Goal: Answer question/provide support: Share knowledge or assist other users

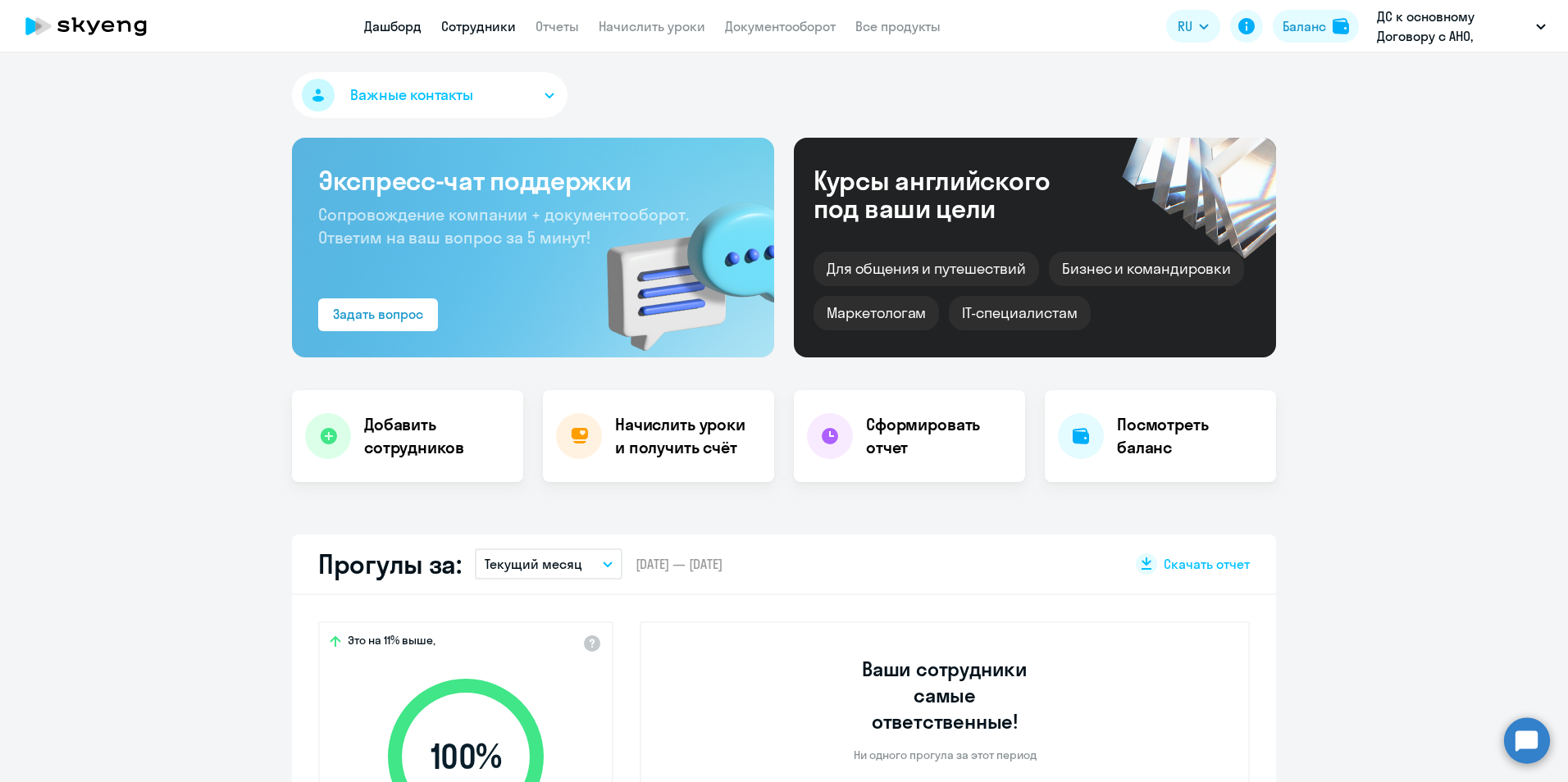
click at [488, 25] on link "Сотрудники" at bounding box center [478, 27] width 75 height 17
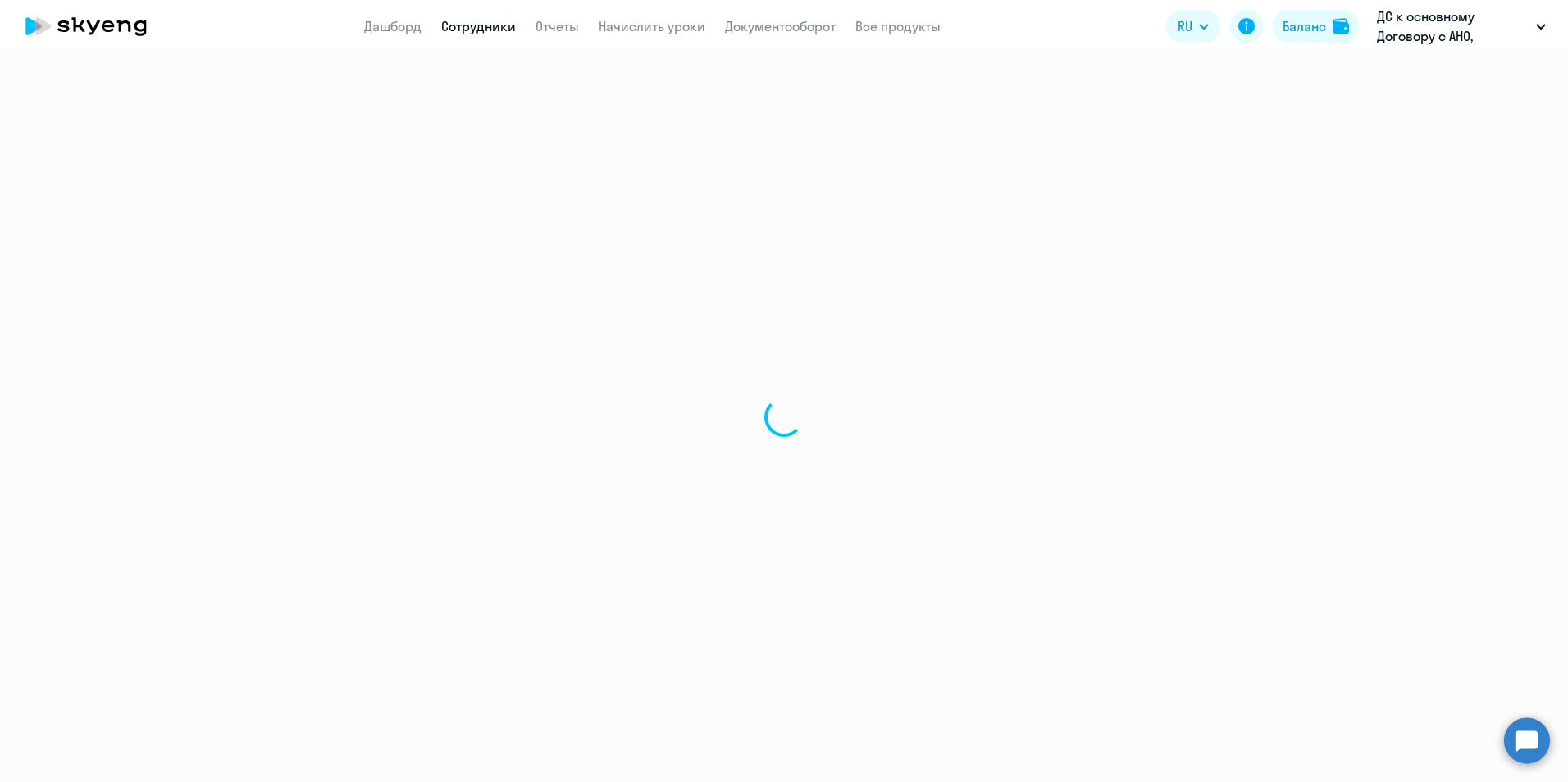
select select "30"
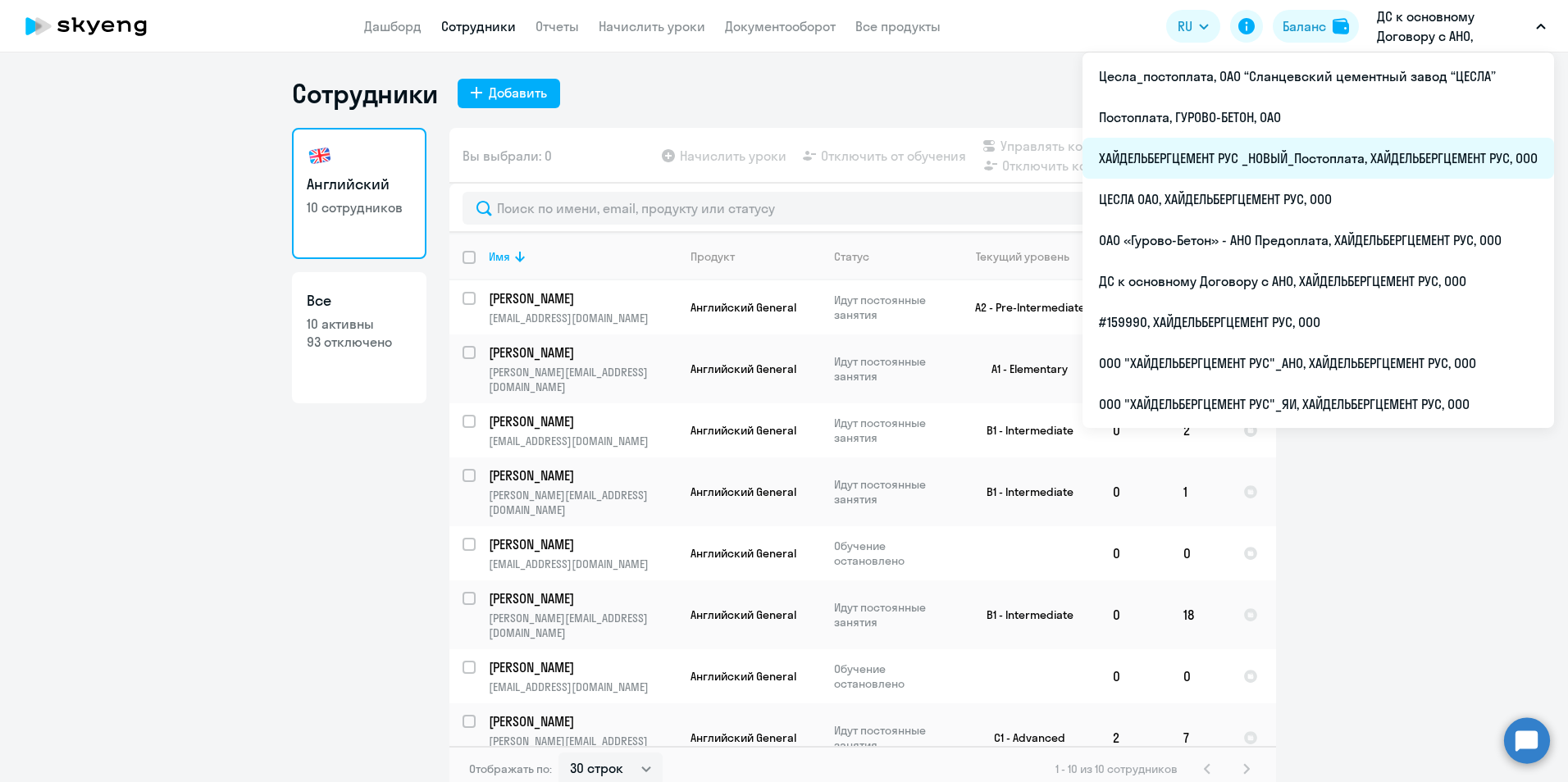
click at [1381, 159] on li "ХАЙДЕЛЬБЕРГЦЕМЕНТ РУС _НОВЫЙ_Постоплата, ХАЙДЕЛЬБЕРГЦЕМЕНТ РУС, ООО" at bounding box center [1318, 158] width 472 height 41
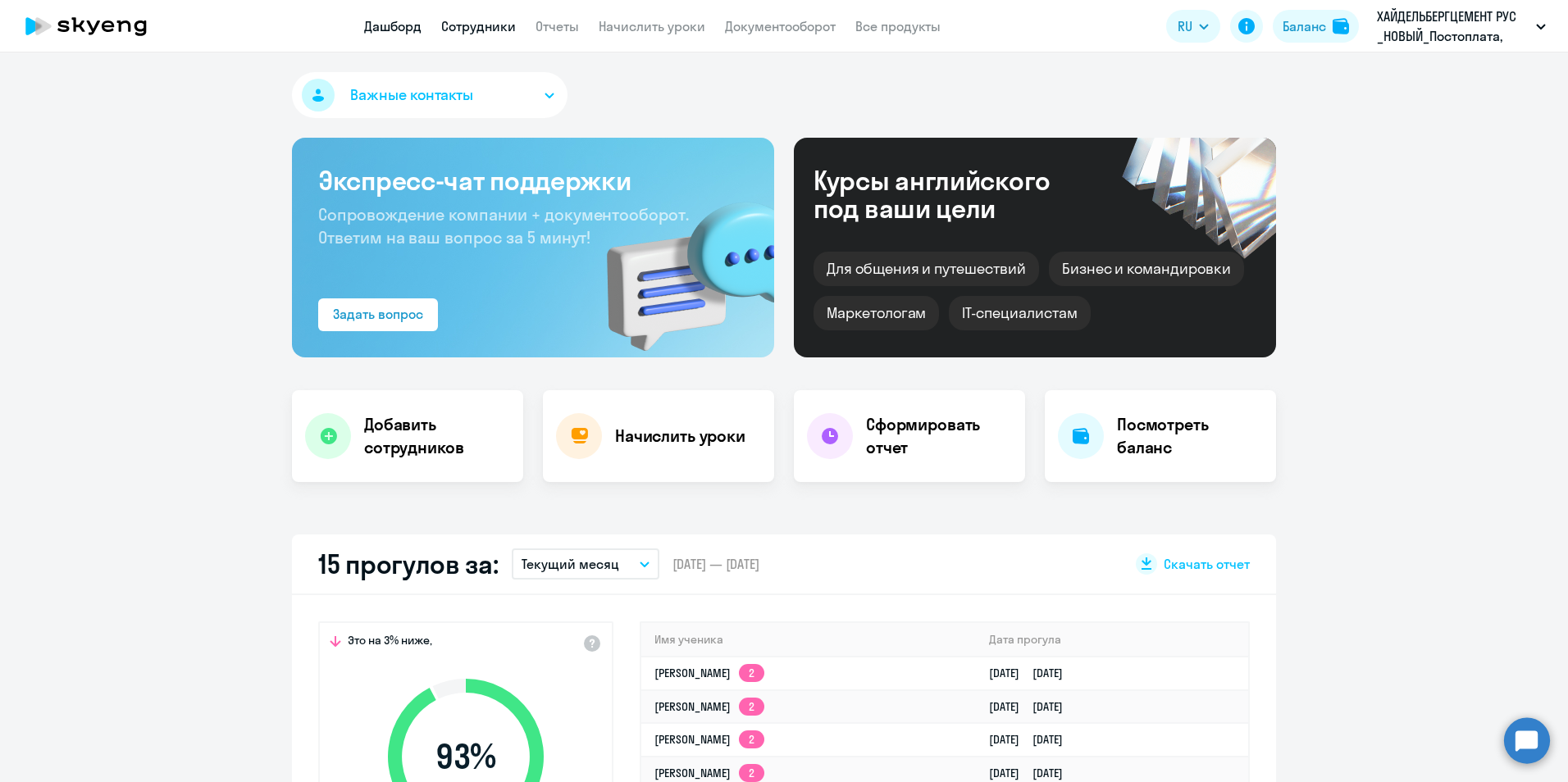
click at [473, 21] on link "Сотрудники" at bounding box center [478, 27] width 75 height 17
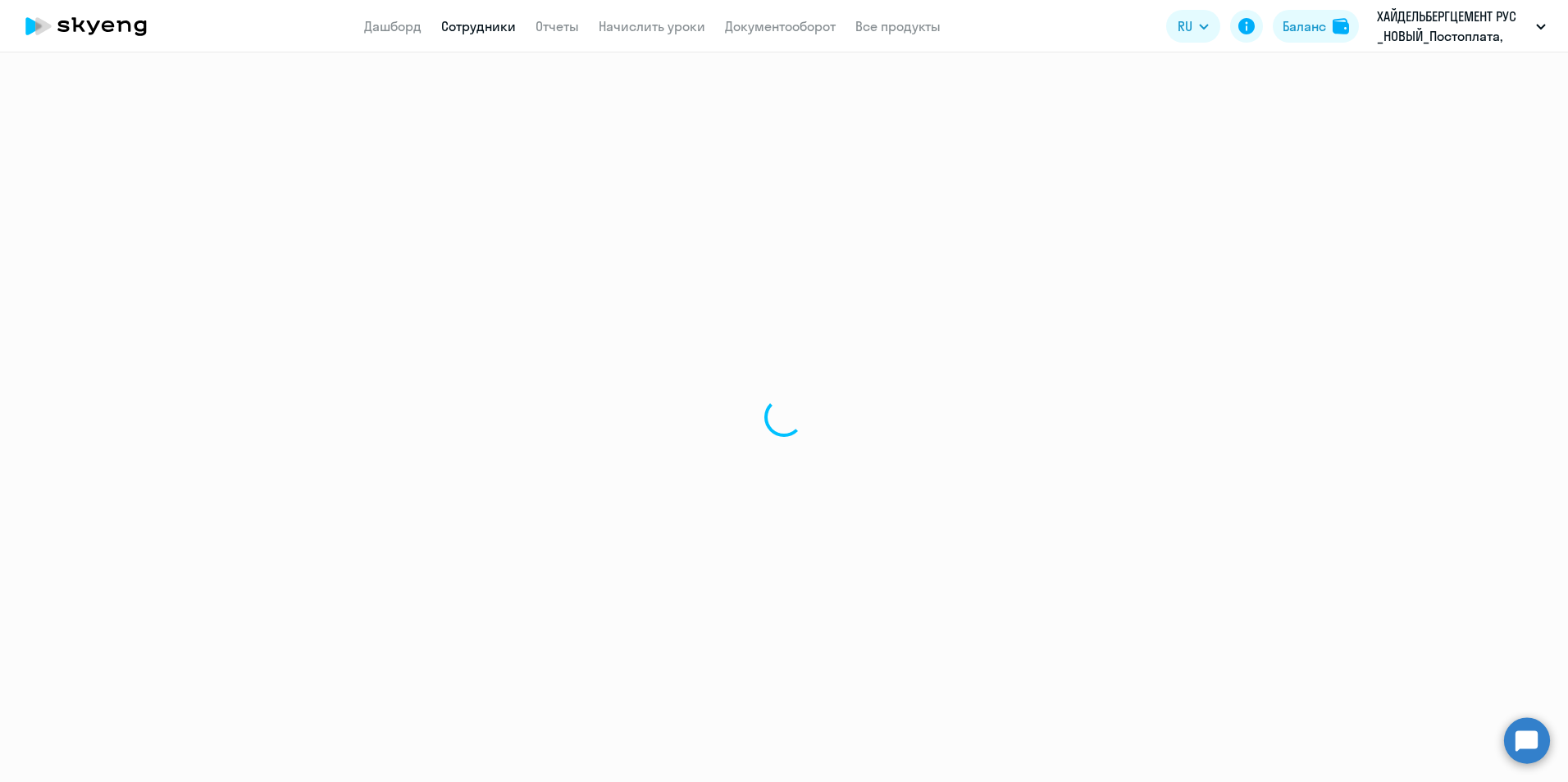
select select "30"
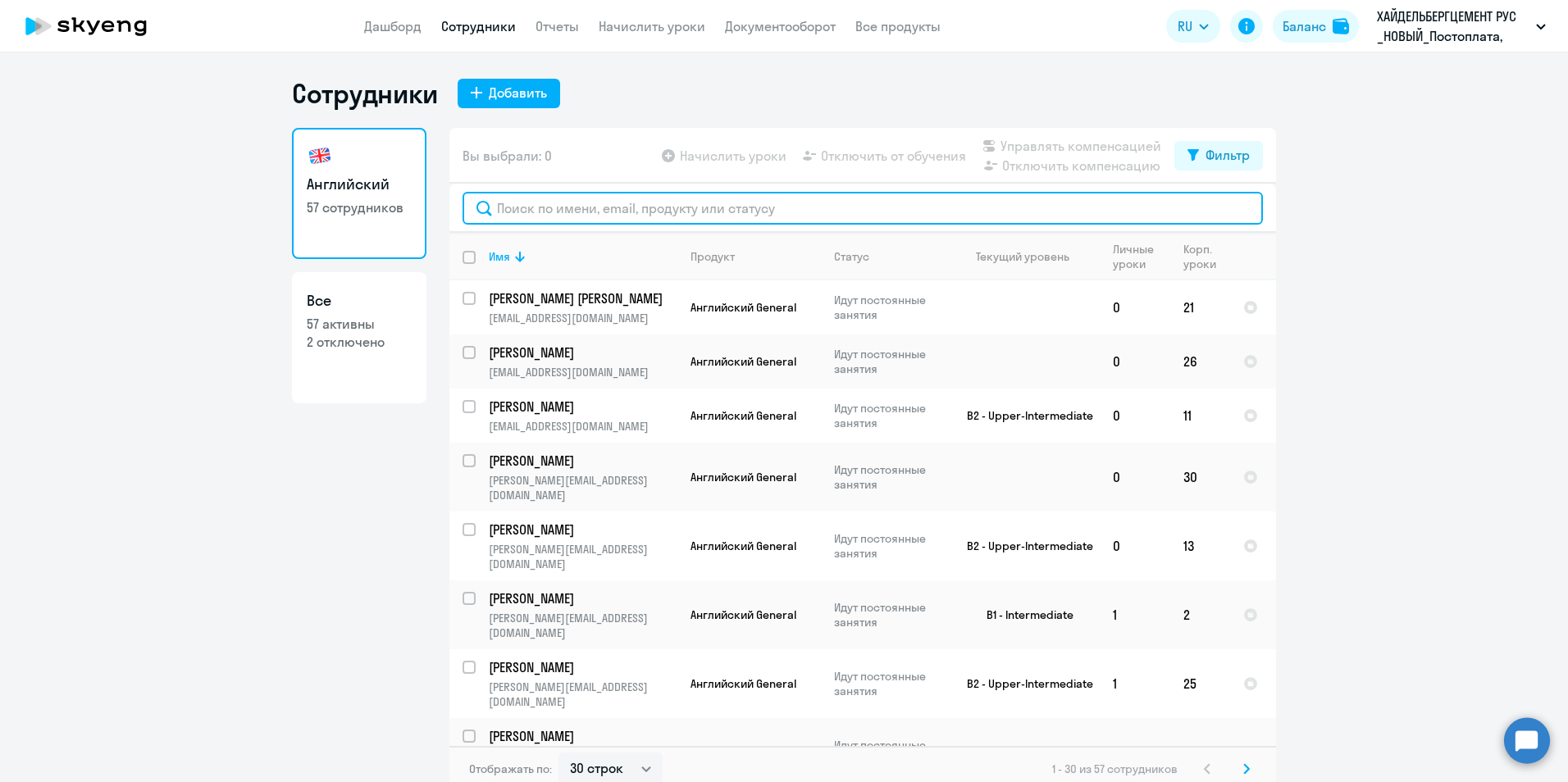
click at [565, 207] on input "text" at bounding box center [863, 208] width 801 height 32
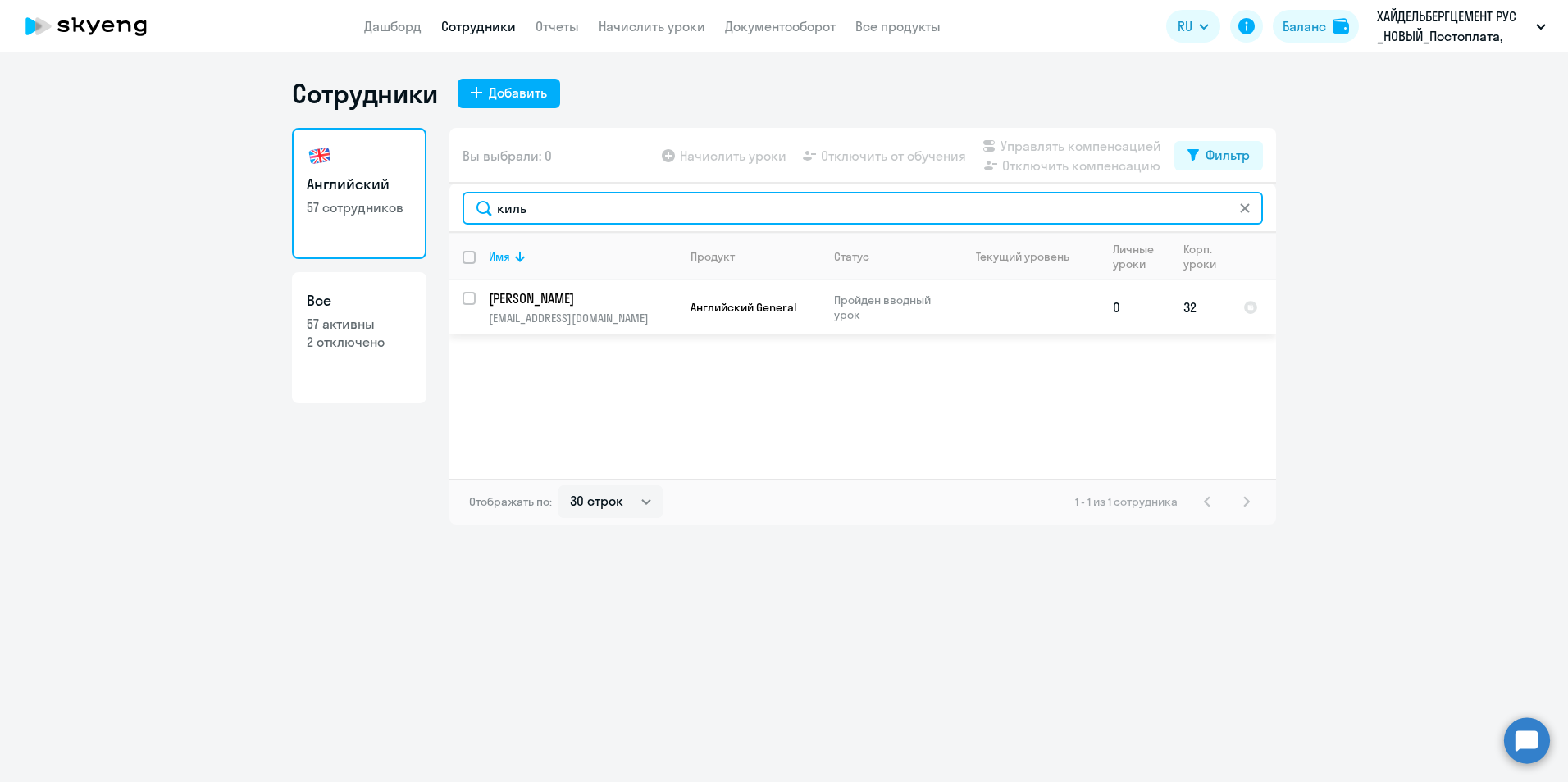
type input "киль"
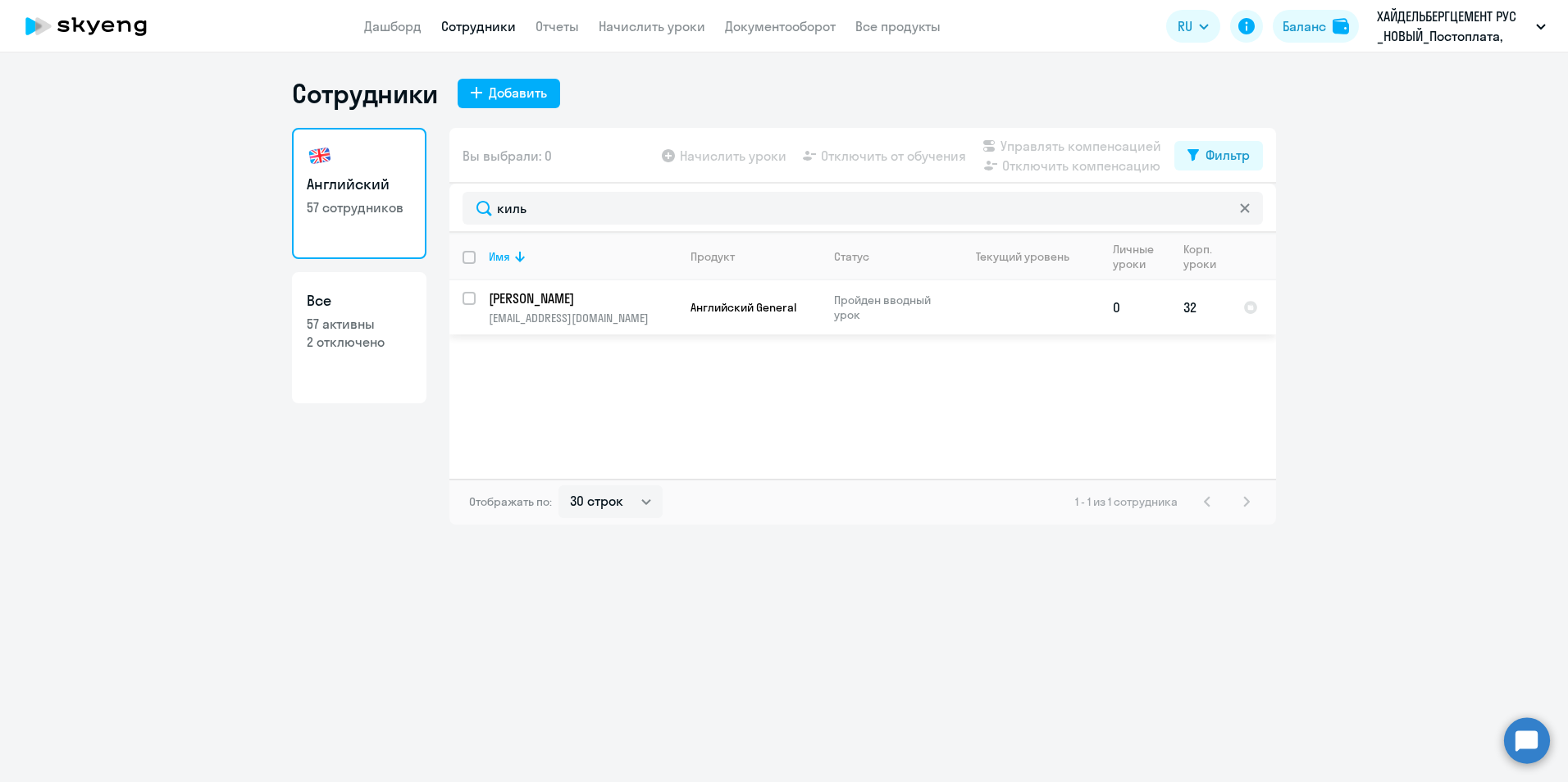
click at [607, 299] on p "[PERSON_NAME]" at bounding box center [581, 299] width 185 height 18
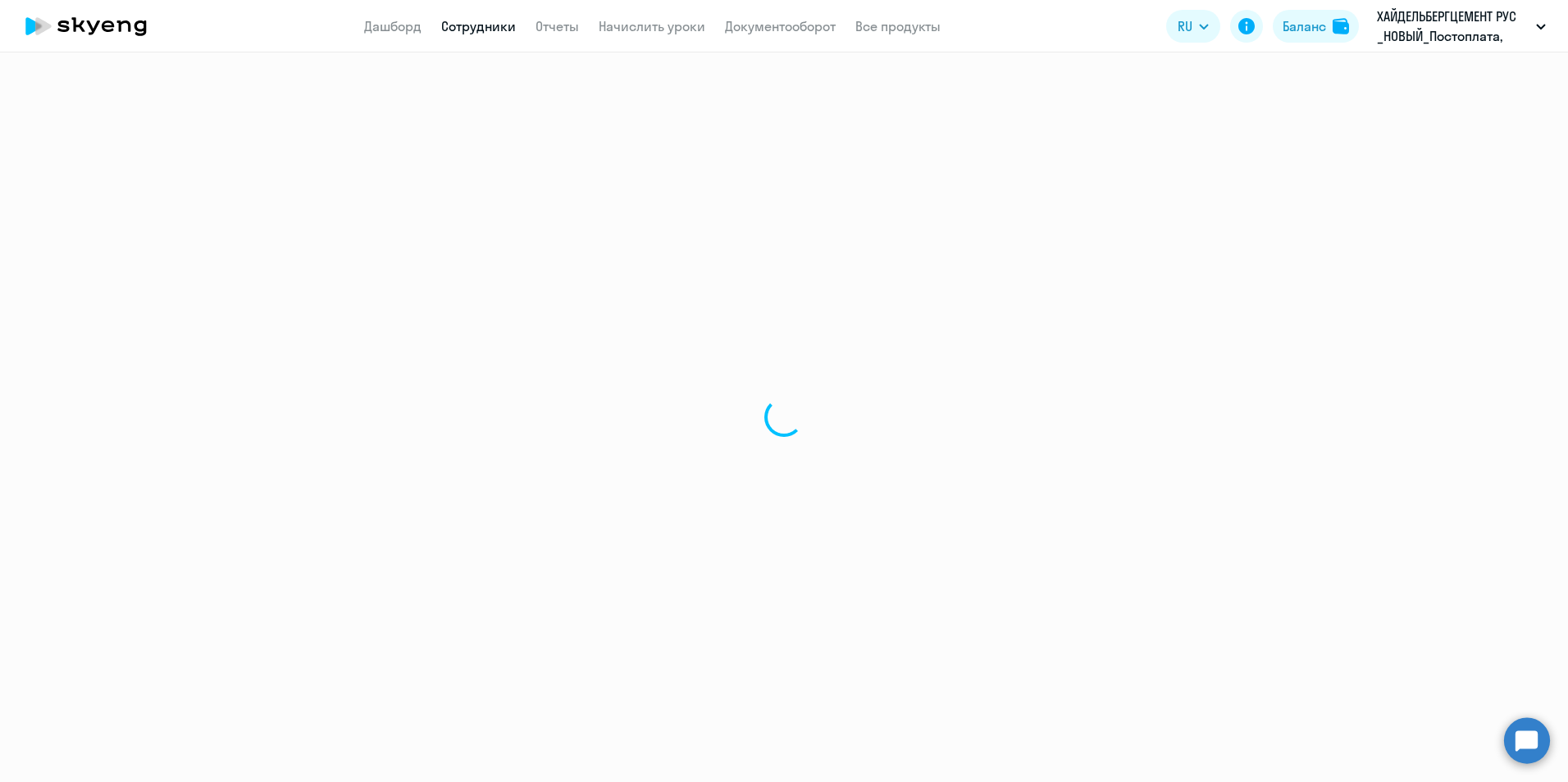
select select "english"
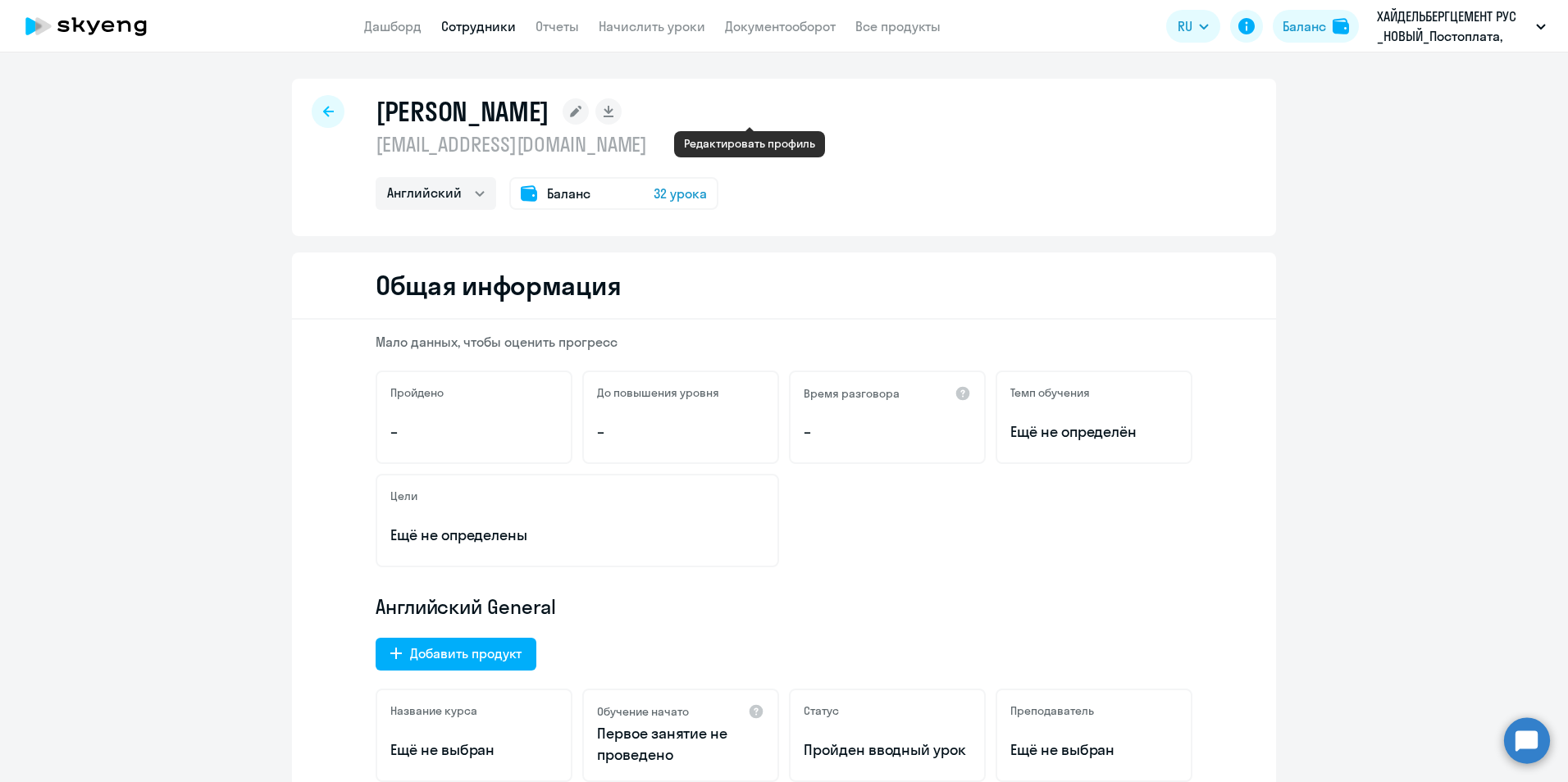
click at [589, 108] on rect at bounding box center [576, 111] width 27 height 27
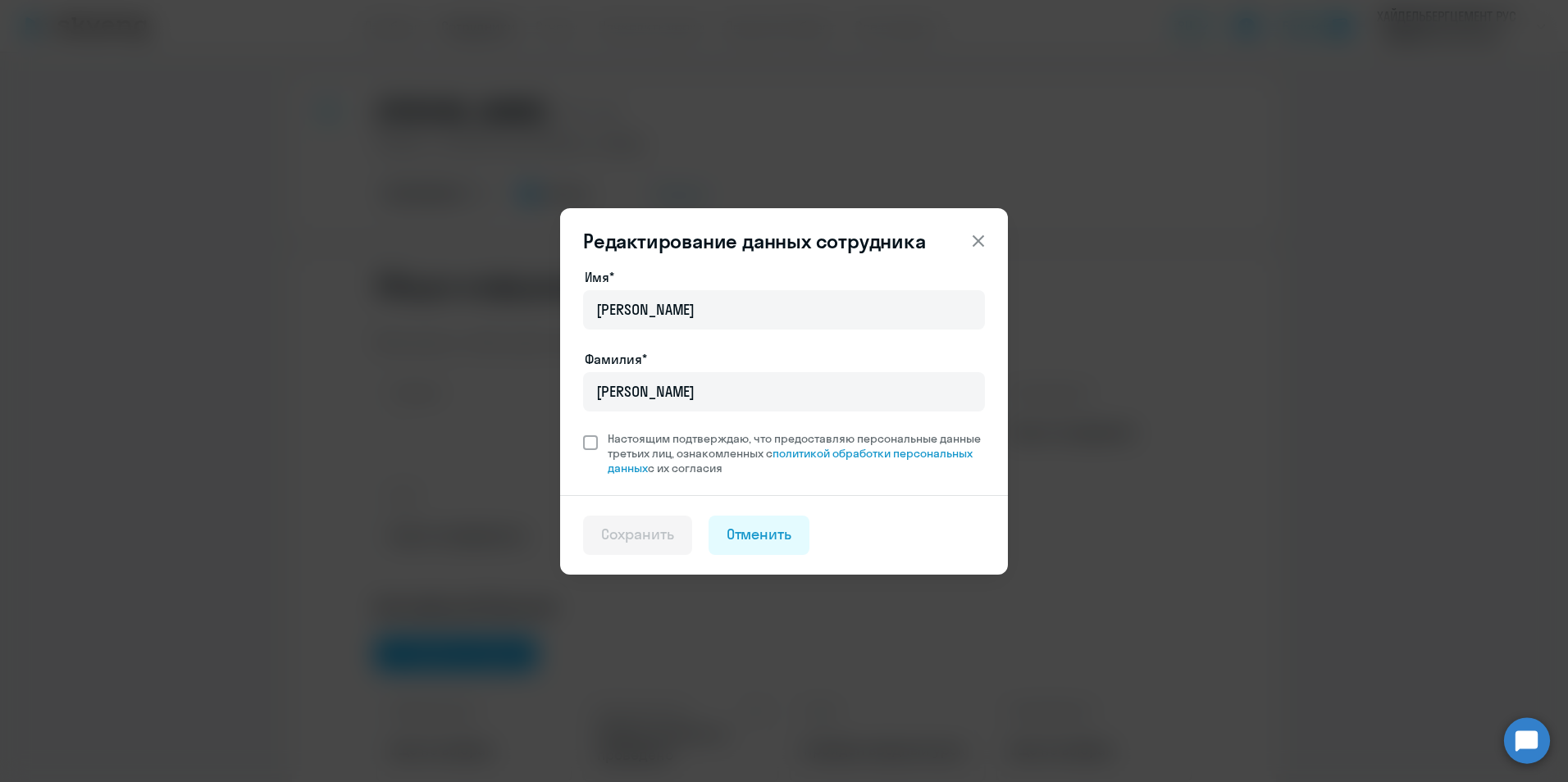
click at [593, 438] on span at bounding box center [590, 442] width 15 height 15
click at [583, 431] on input "Настоящим подтверждаю, что предоставляю персональные данные третьих лиц, ознако…" at bounding box center [582, 430] width 1 height 1
checkbox input "true"
drag, startPoint x: 982, startPoint y: 232, endPoint x: 1020, endPoint y: 235, distance: 38.1
click at [982, 233] on icon at bounding box center [978, 241] width 20 height 20
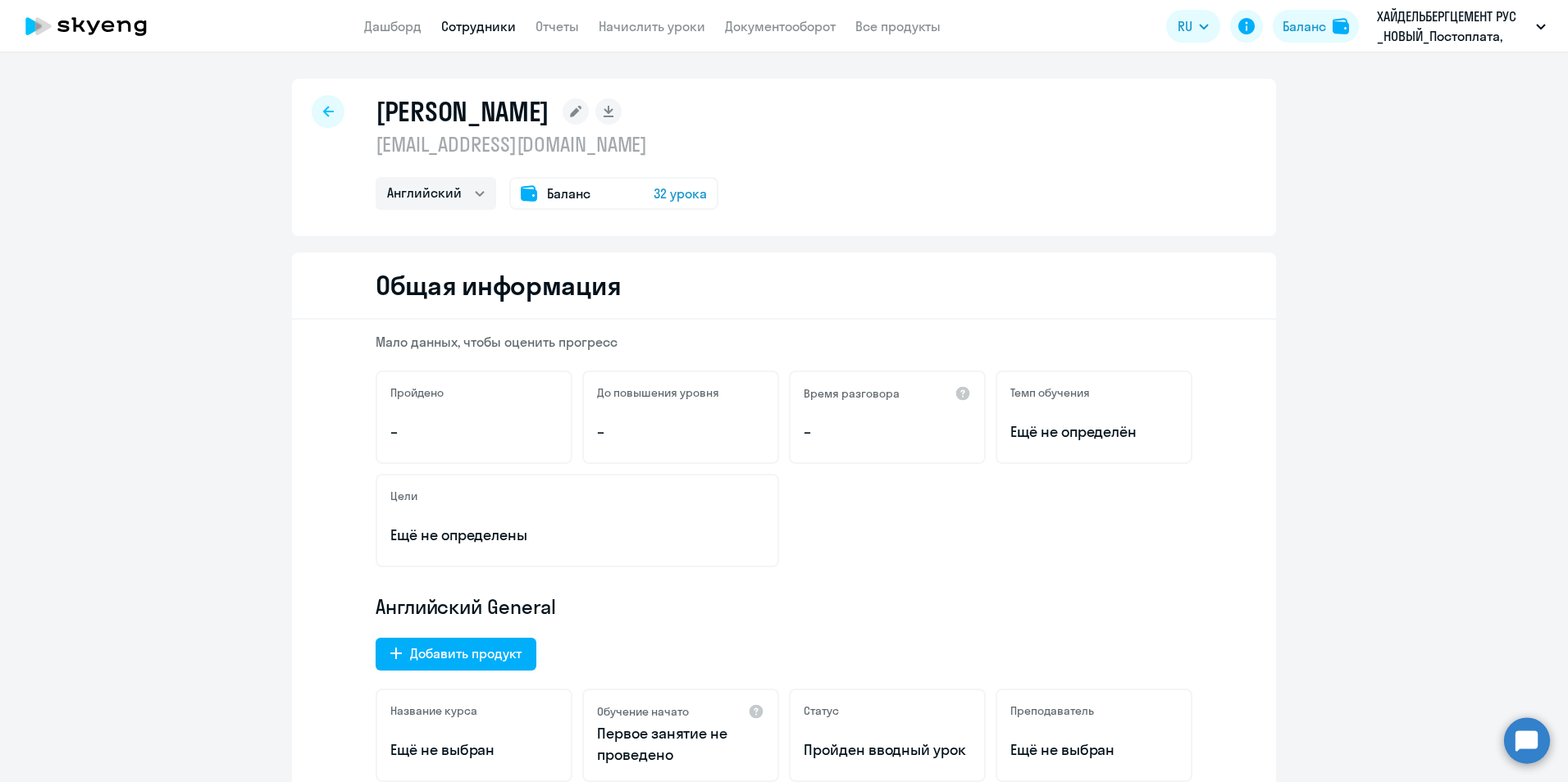
click at [1523, 733] on circle at bounding box center [1526, 740] width 46 height 46
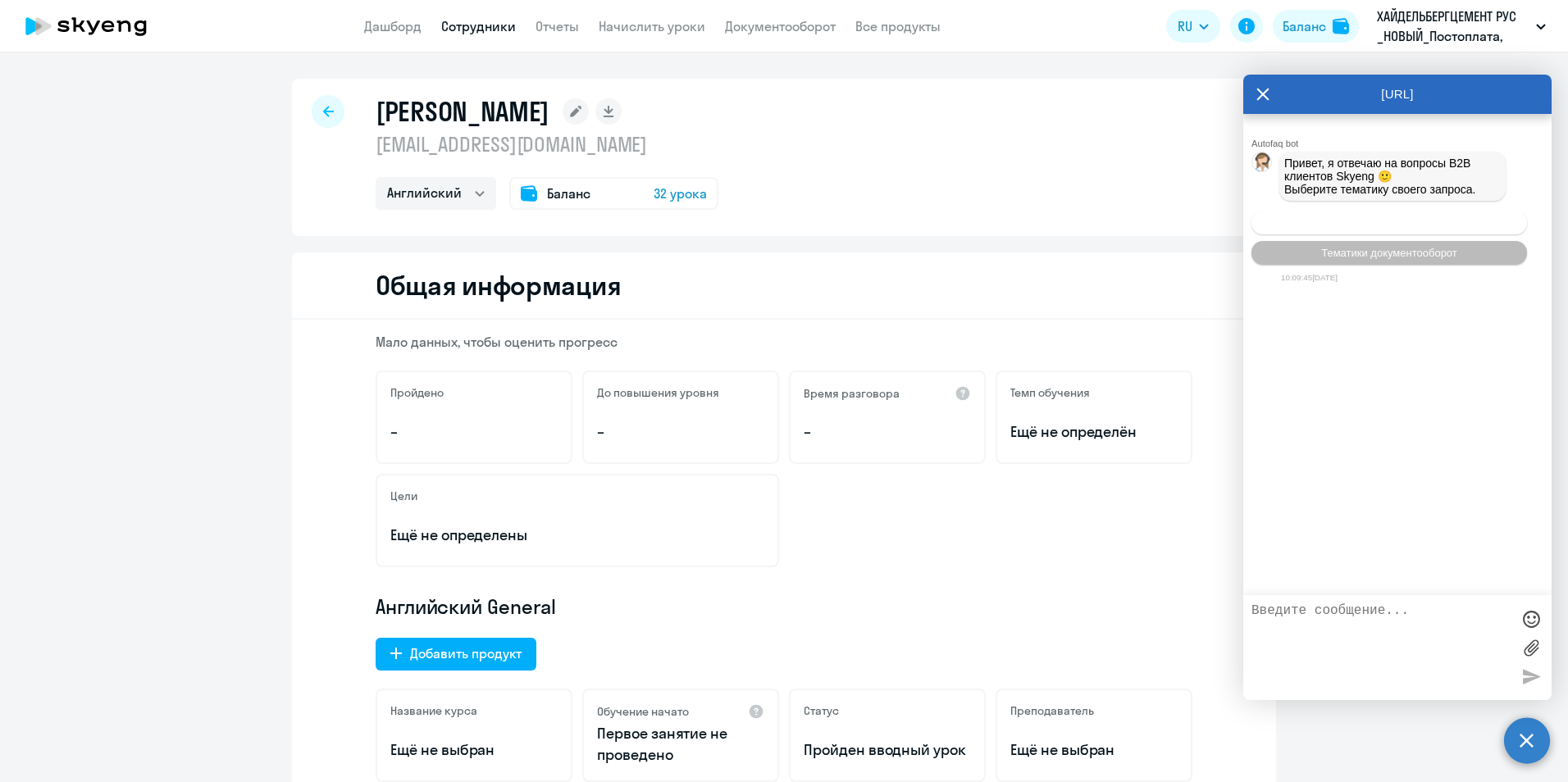
click at [1378, 221] on span "Операционное сопровождение" at bounding box center [1389, 222] width 154 height 12
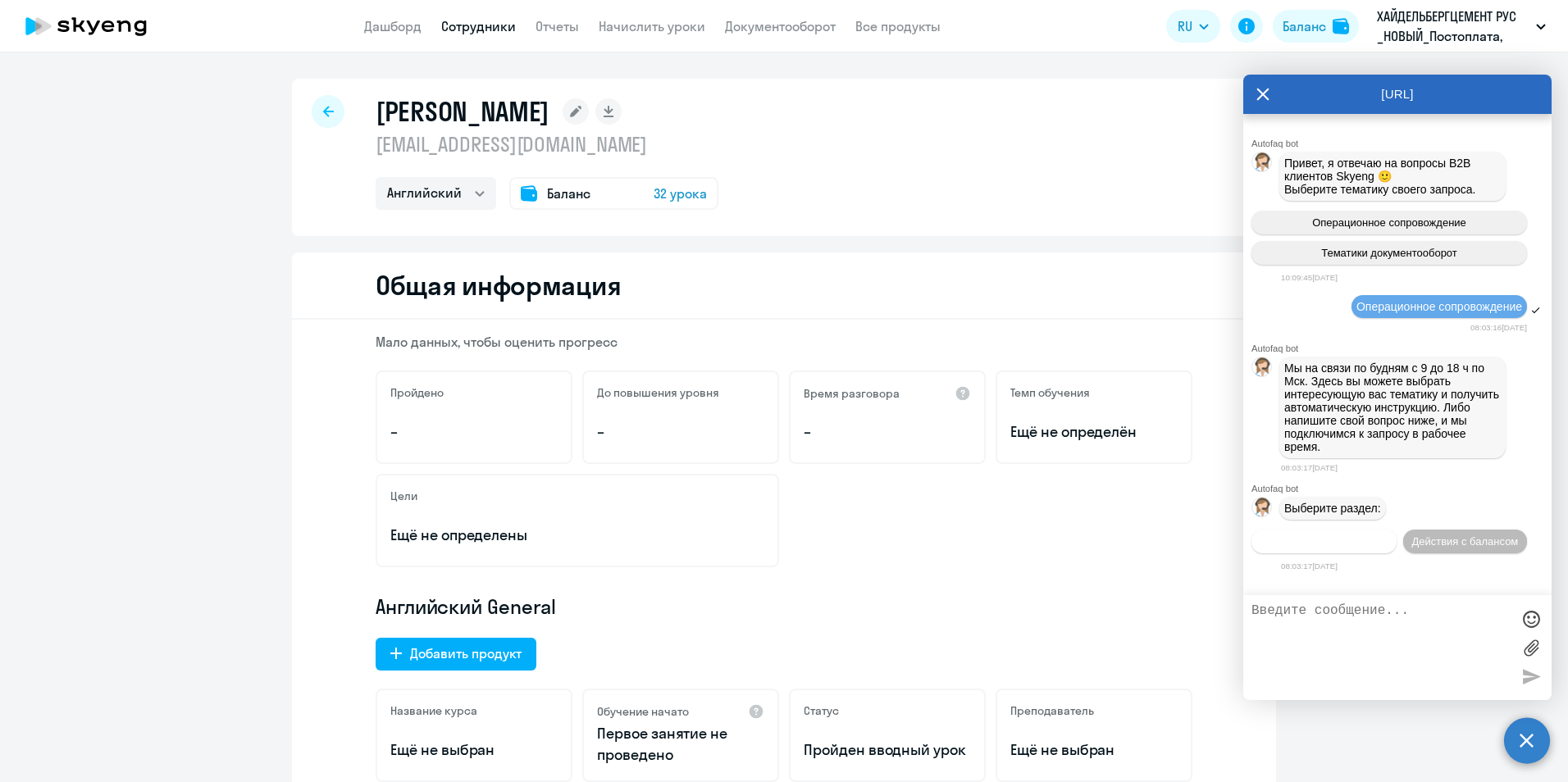
click at [1325, 540] on span "Действия по сотрудникам" at bounding box center [1324, 541] width 127 height 12
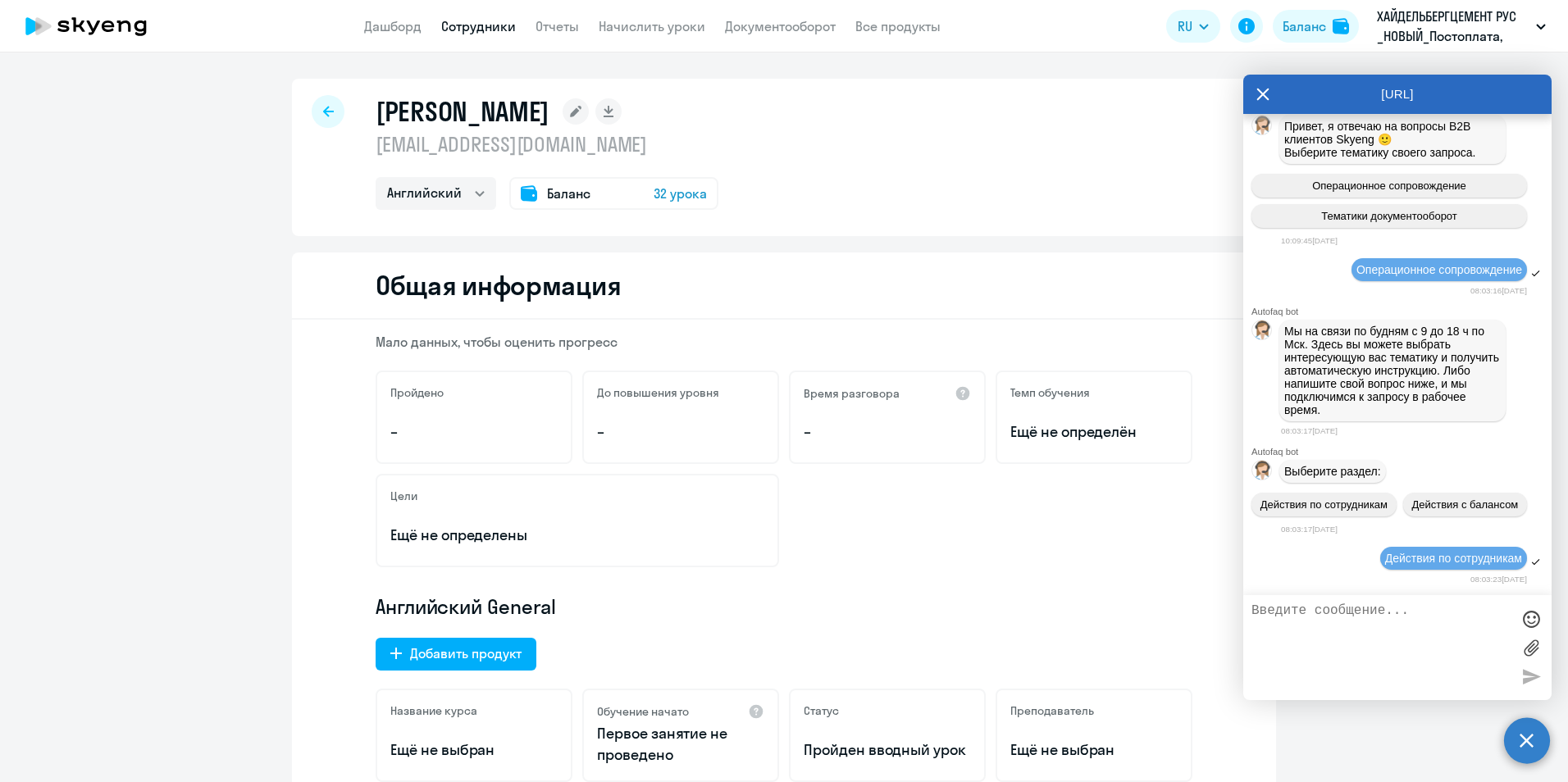
scroll to position [262, 0]
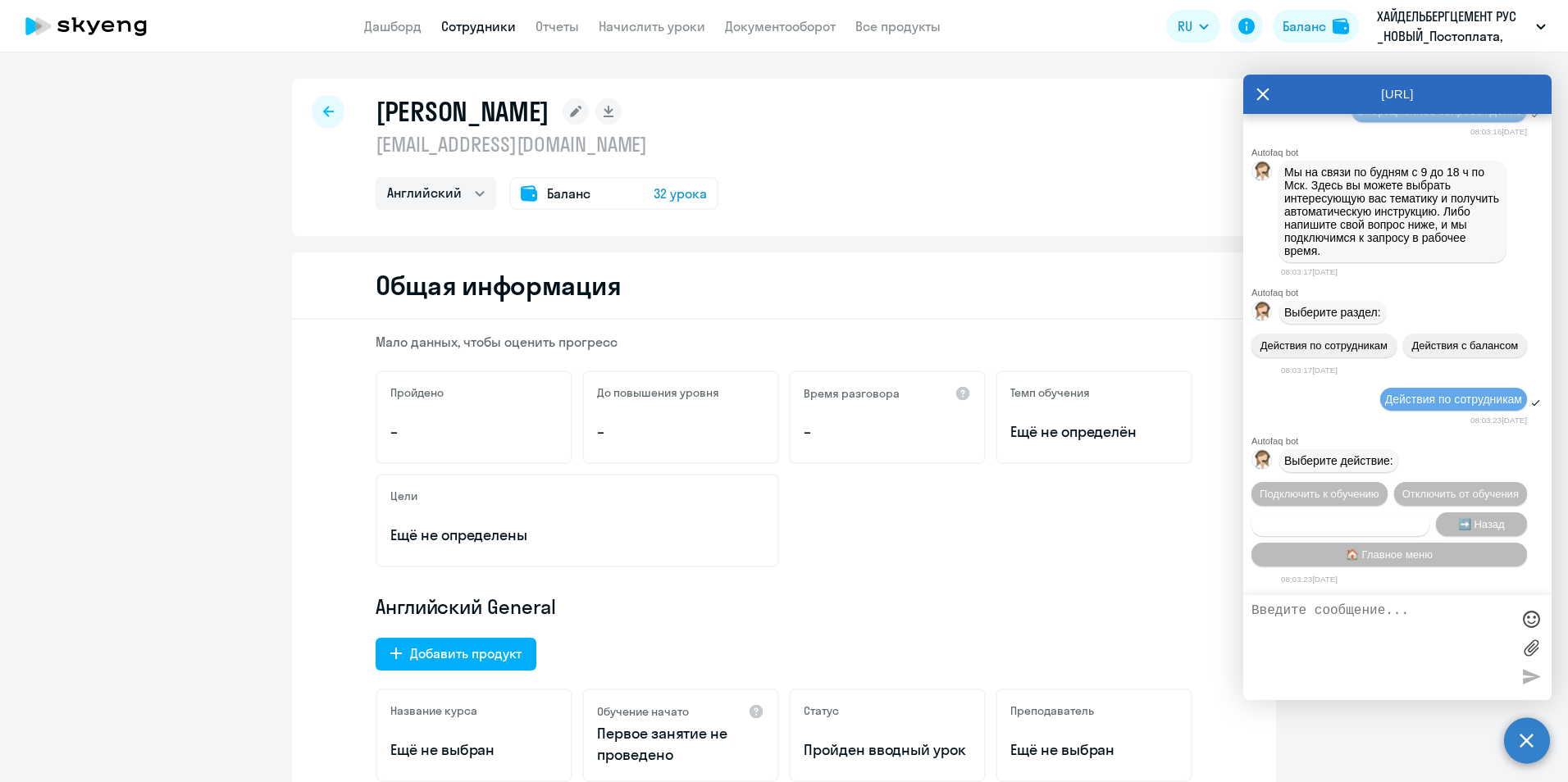
click at [1338, 519] on span "Сотруднику нужна помощь" at bounding box center [1340, 524] width 133 height 12
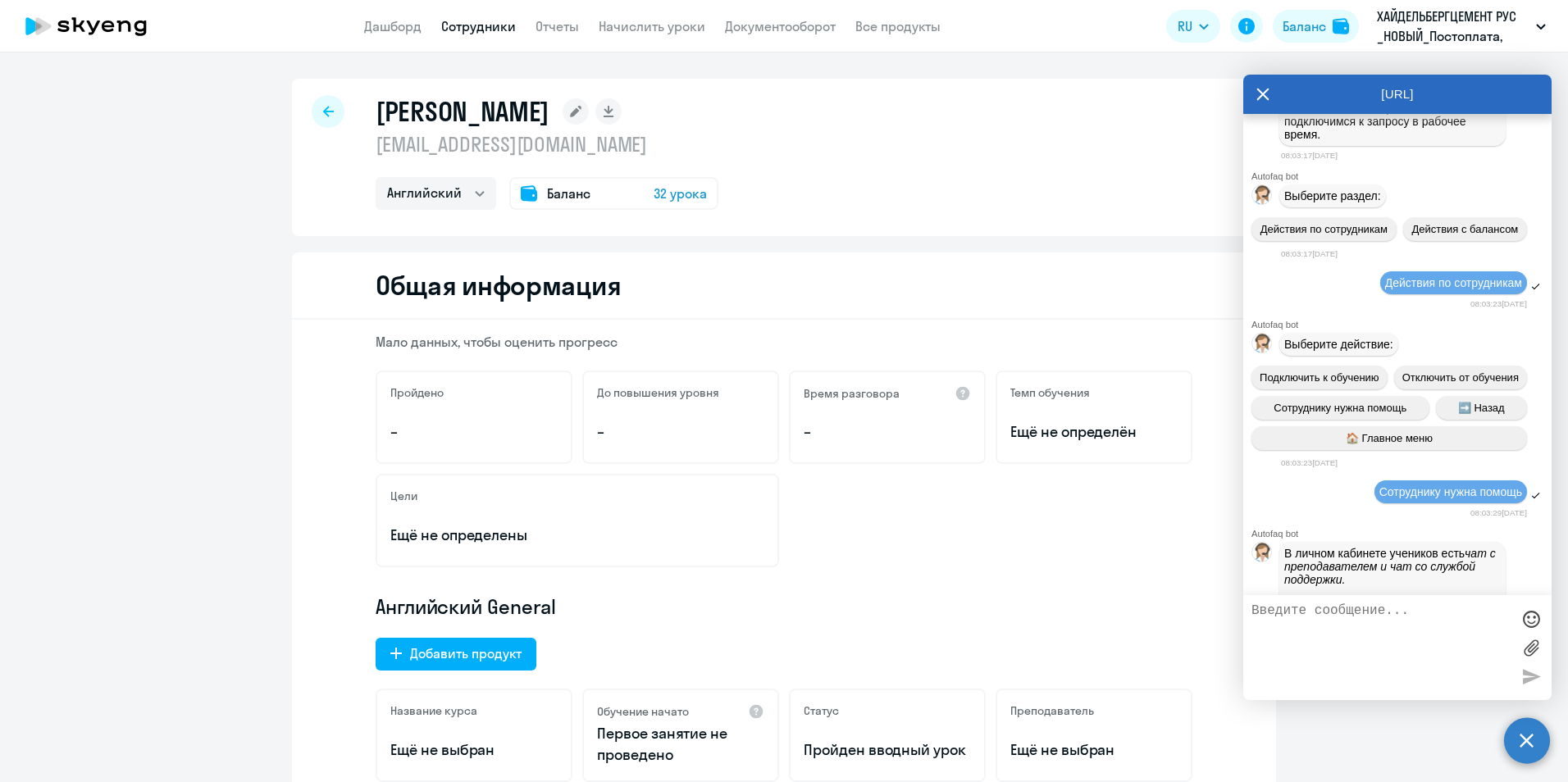
scroll to position [829, 0]
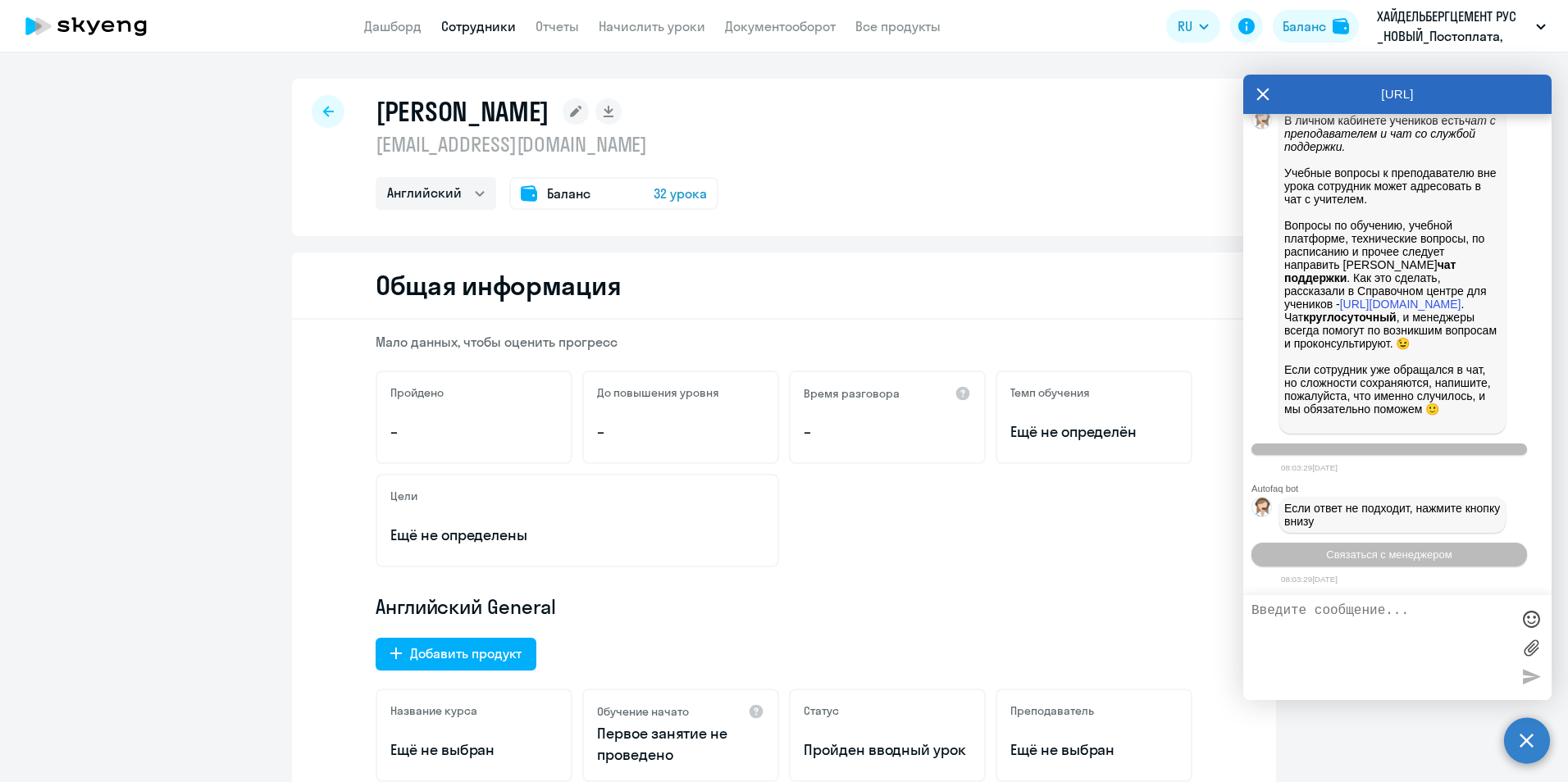
click at [1333, 607] on textarea at bounding box center [1381, 648] width 259 height 89
click at [1370, 612] on textarea "нужно изменить номер телефона" at bounding box center [1381, 648] width 259 height 89
type textarea "нужно изменить контактный номер телефона"
click at [1527, 677] on div at bounding box center [1531, 677] width 25 height 25
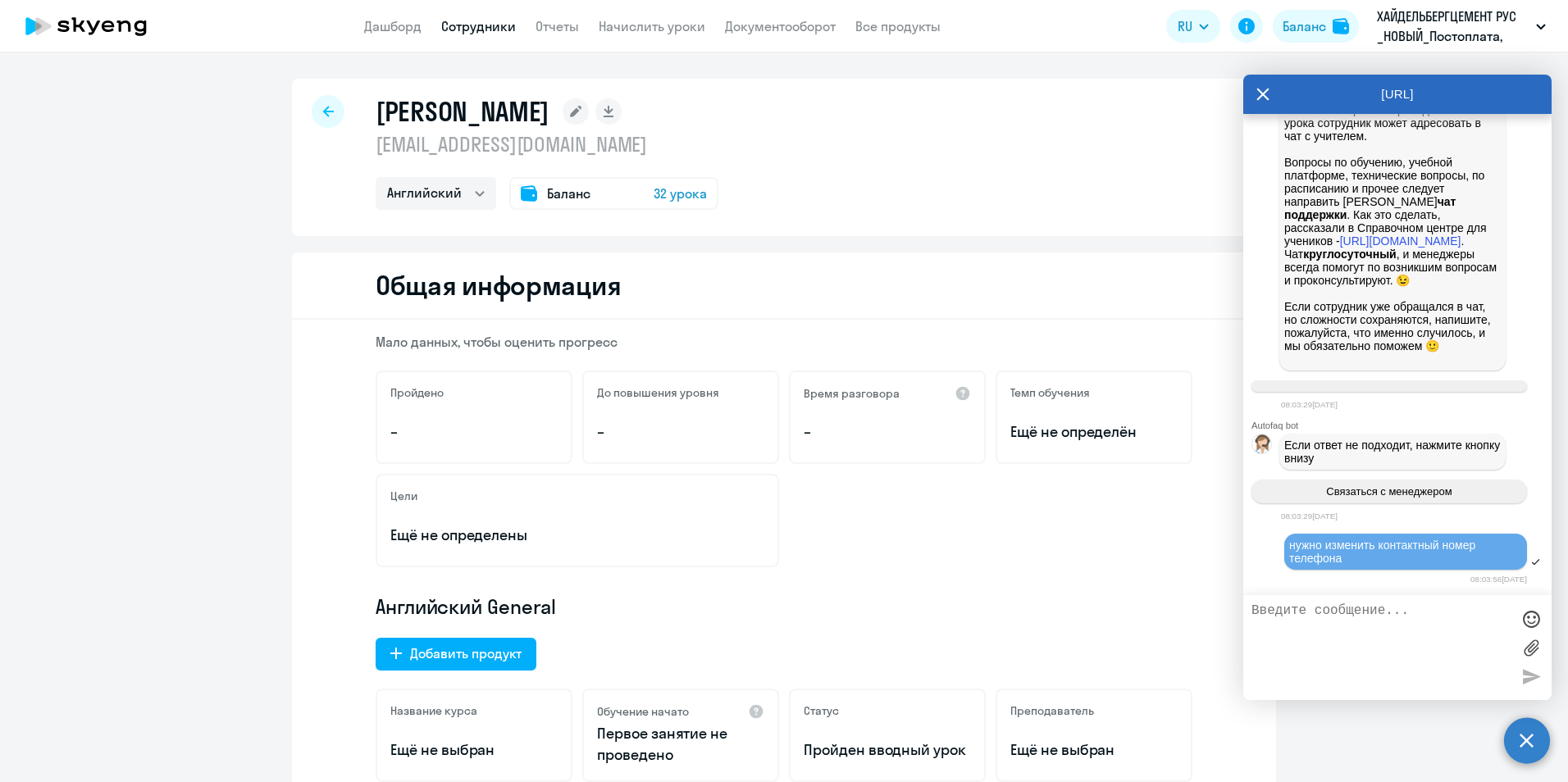
scroll to position [892, 0]
